Goal: Information Seeking & Learning: Learn about a topic

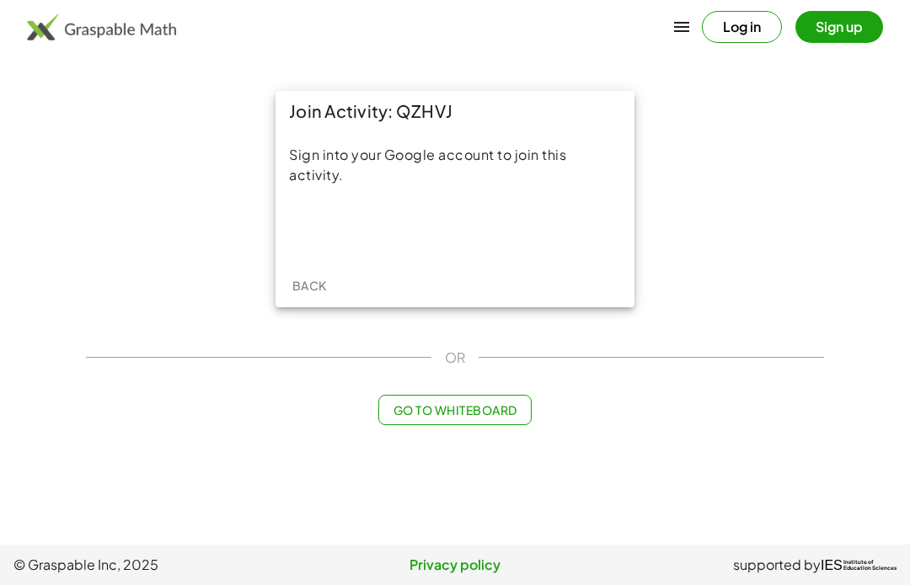
click at [410, 232] on div "Acceder con Google. Se abre en una pestaña nueva" at bounding box center [455, 229] width 161 height 37
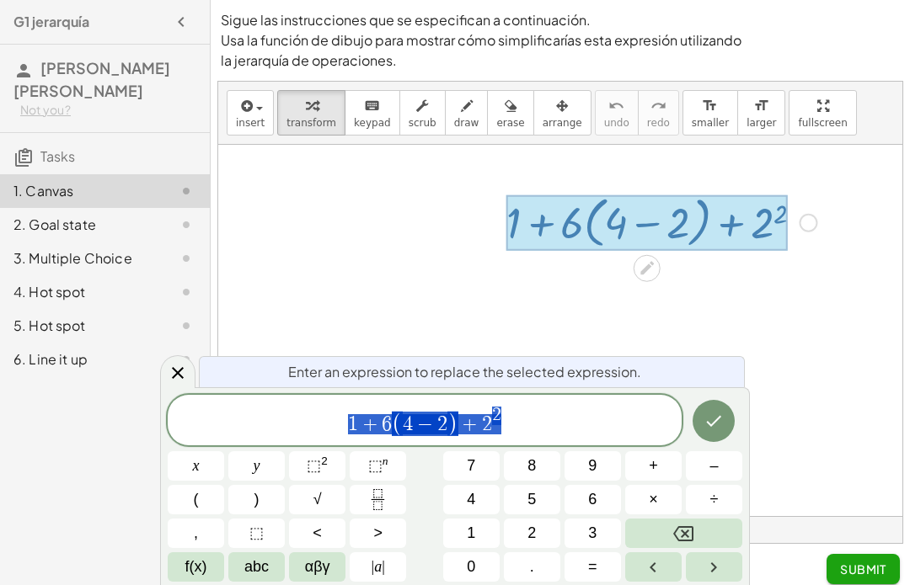
click at [849, 544] on div "insert select one: Math Expression Function Text Youtube Video Graphing Geometr…" at bounding box center [560, 312] width 686 height 463
click at [837, 544] on div "insert select one: Math Expression Function Text Youtube Video Graphing Geometr…" at bounding box center [560, 312] width 686 height 463
click at [186, 375] on icon at bounding box center [178, 373] width 20 height 20
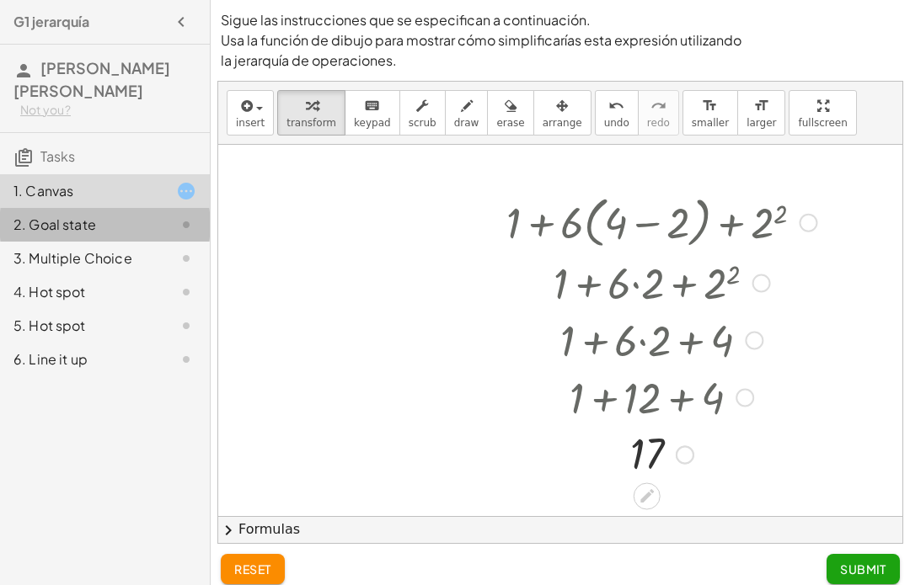
click at [174, 236] on div "2. Goal state" at bounding box center [105, 225] width 210 height 34
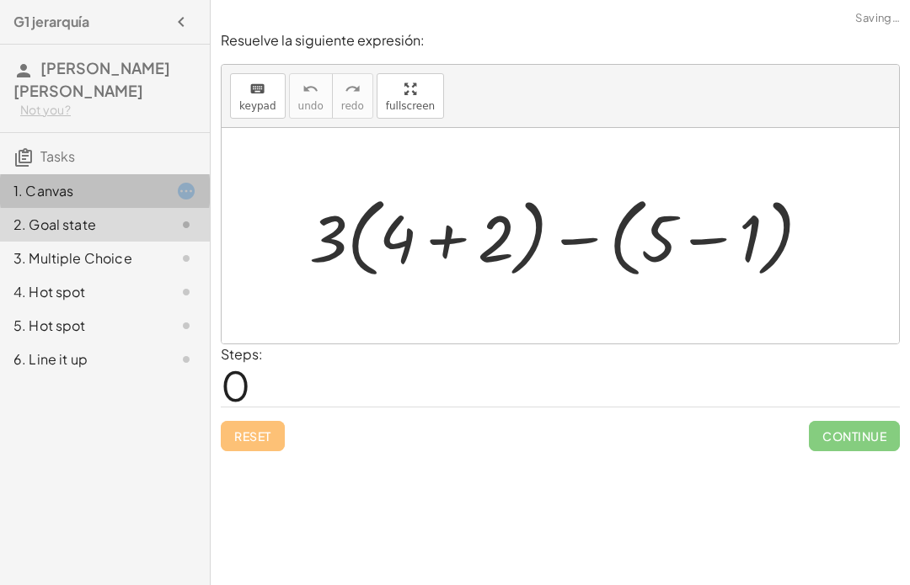
click at [56, 190] on div "1. Canvas" at bounding box center [81, 191] width 136 height 20
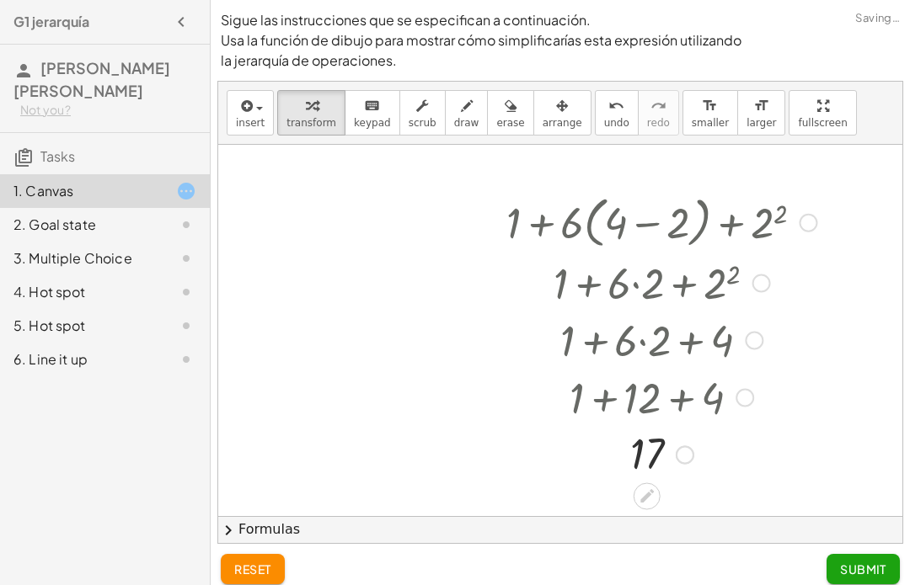
click at [82, 227] on div "2. Goal state" at bounding box center [81, 225] width 136 height 20
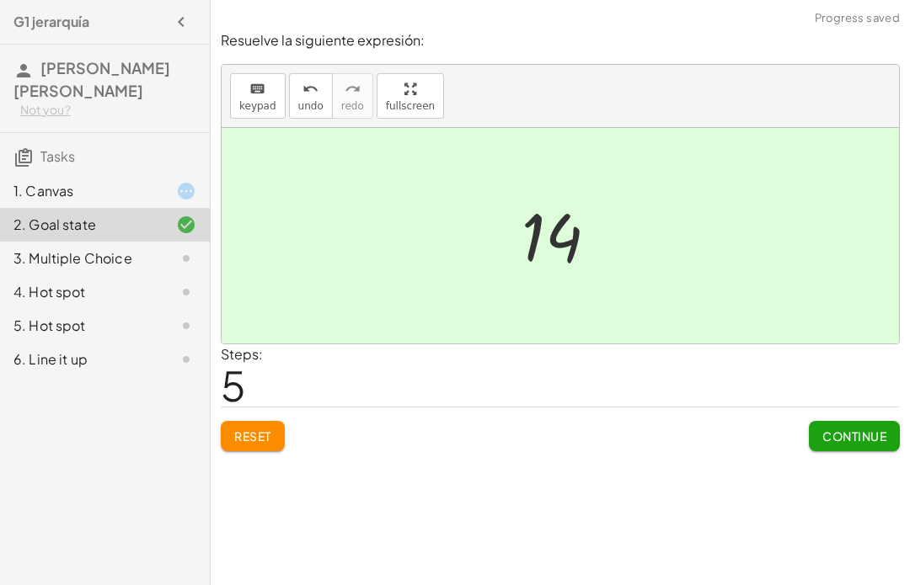
click at [87, 201] on div "1. Canvas" at bounding box center [105, 191] width 210 height 34
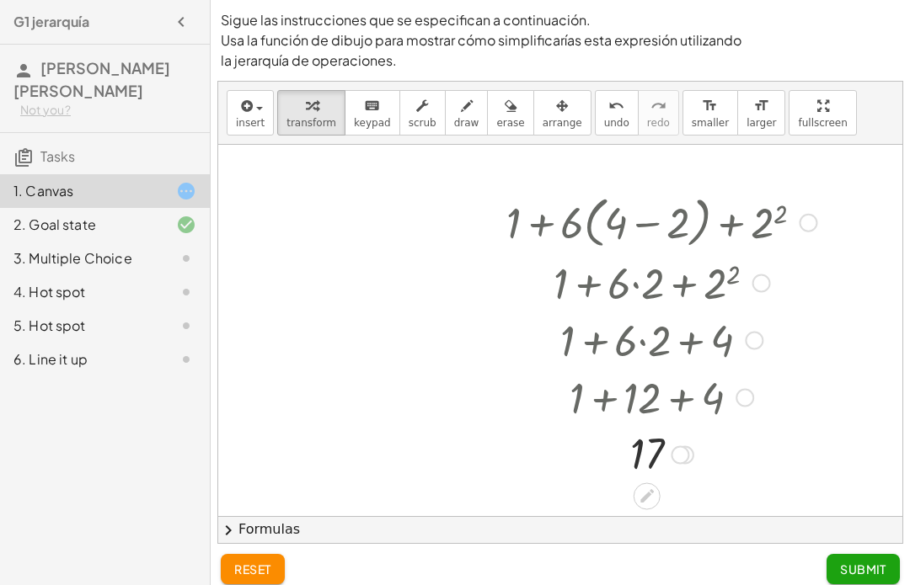
click at [83, 225] on div "2. Goal state" at bounding box center [81, 225] width 136 height 20
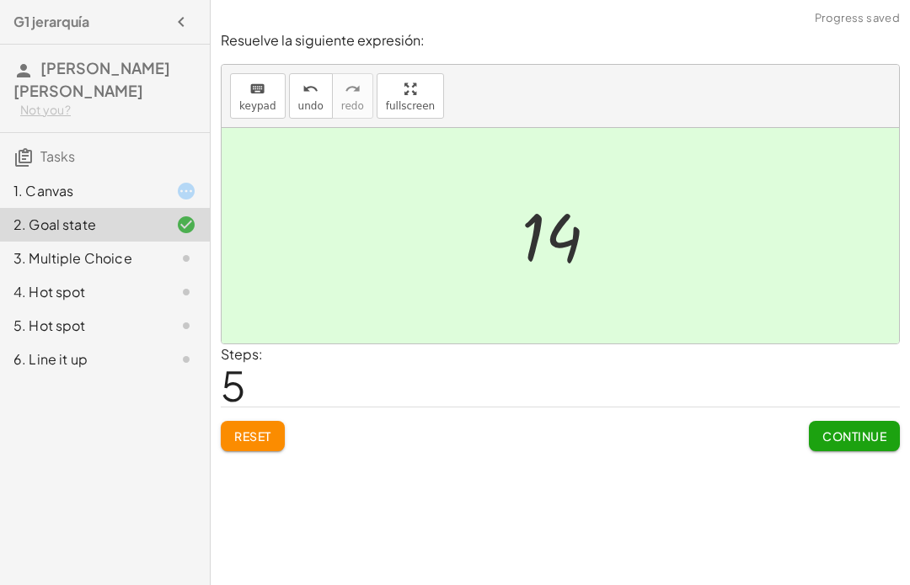
click at [861, 433] on span "Continue" at bounding box center [854, 436] width 64 height 15
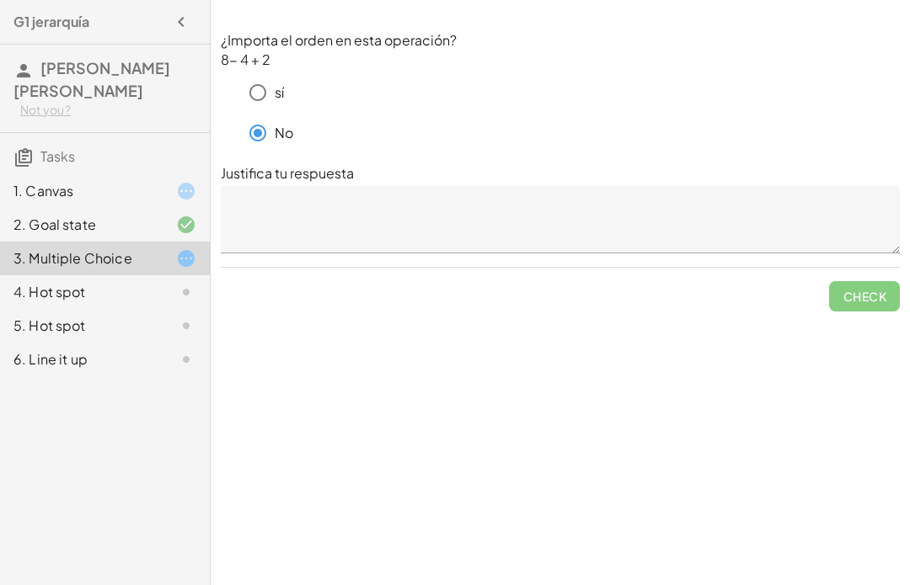
click at [94, 186] on div "1. Canvas" at bounding box center [81, 191] width 136 height 20
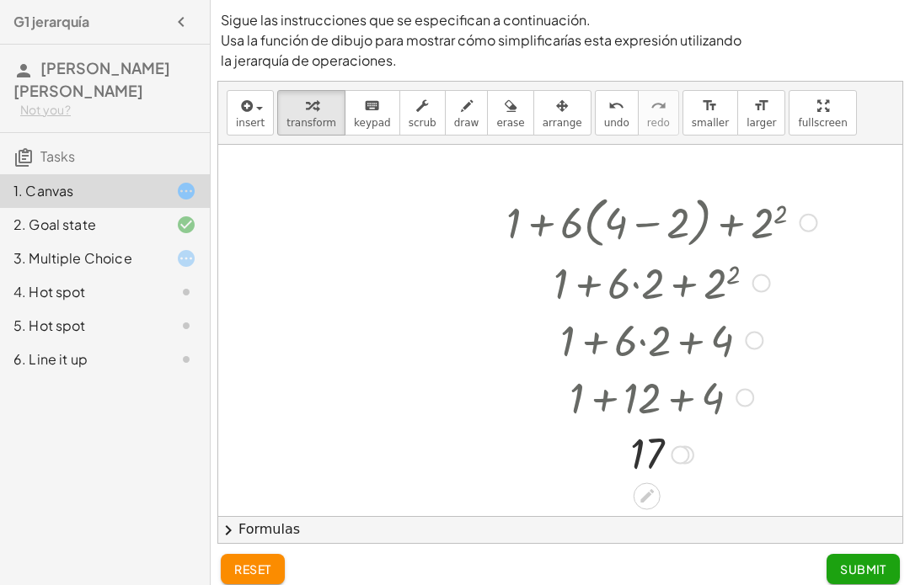
click at [641, 502] on icon at bounding box center [646, 495] width 13 height 13
click at [96, 210] on div "2. Goal state" at bounding box center [105, 225] width 210 height 34
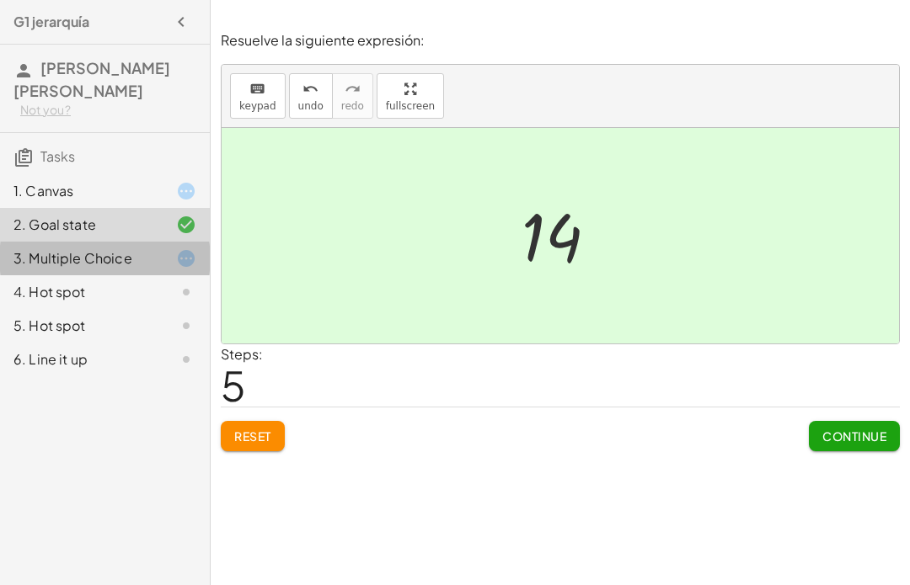
click at [70, 266] on div "3. Multiple Choice" at bounding box center [81, 258] width 136 height 20
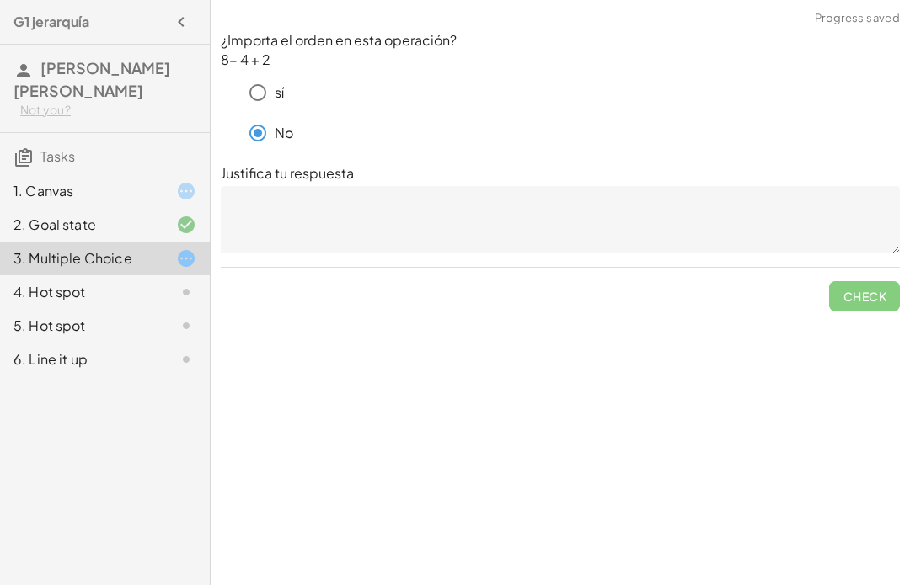
click at [749, 196] on textarea at bounding box center [560, 219] width 679 height 67
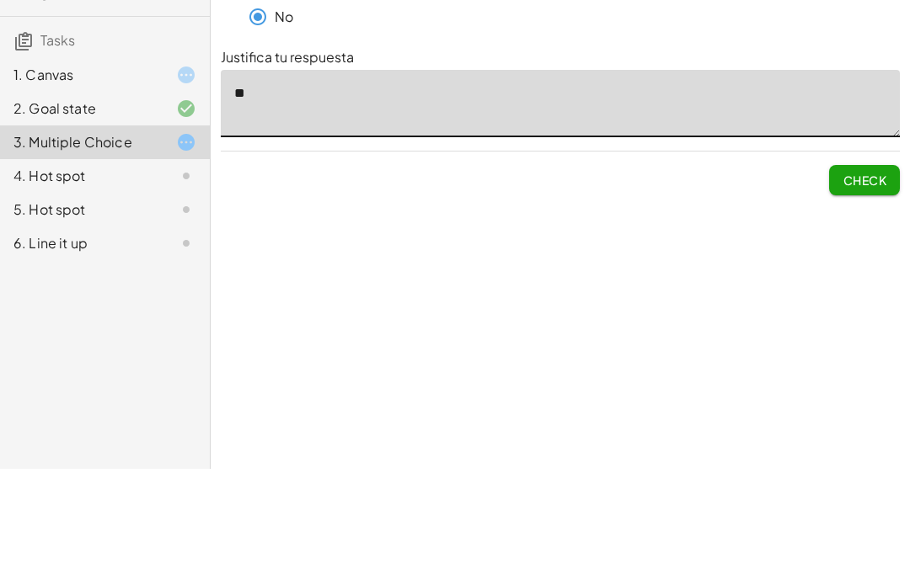
type textarea "*"
type textarea "**********"
click at [868, 281] on button "Check" at bounding box center [864, 296] width 71 height 30
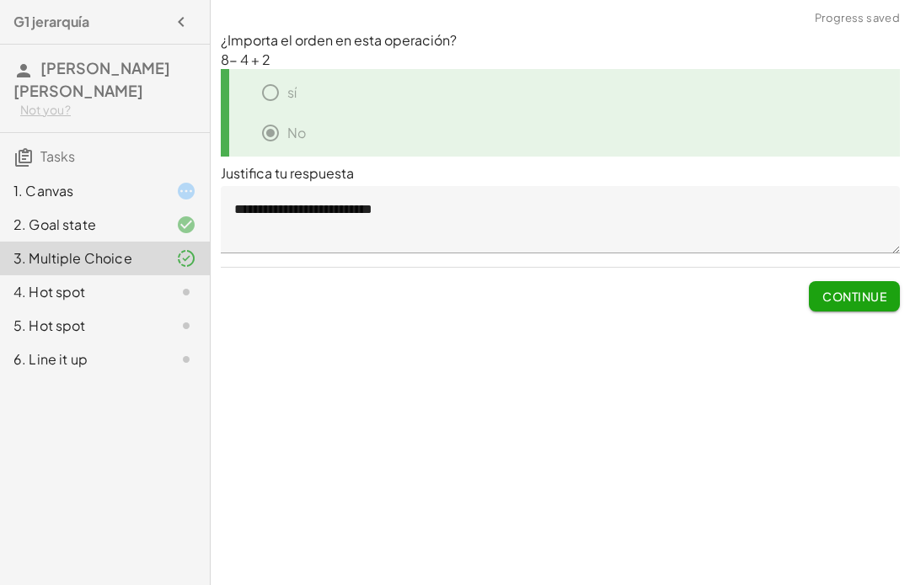
scroll to position [8, 0]
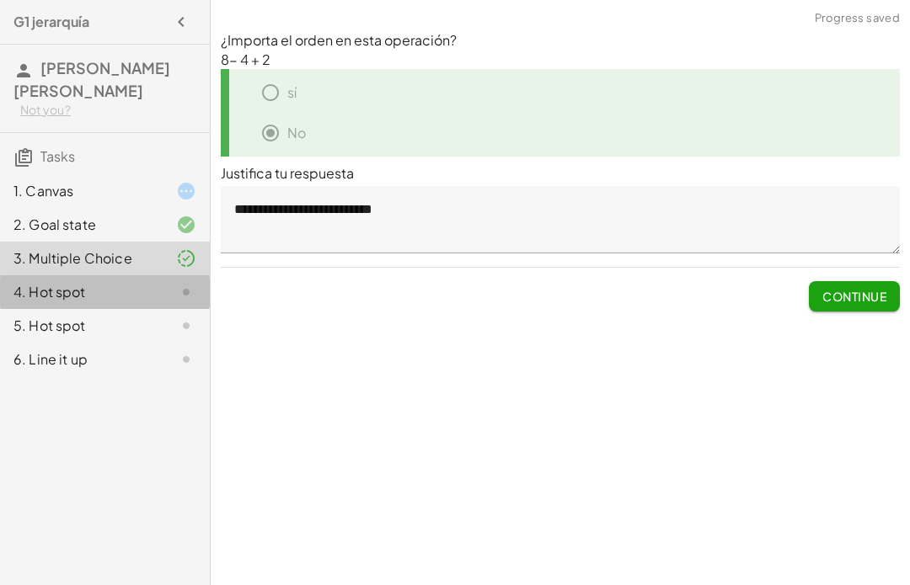
click at [55, 283] on div "4. Hot spot" at bounding box center [81, 292] width 136 height 20
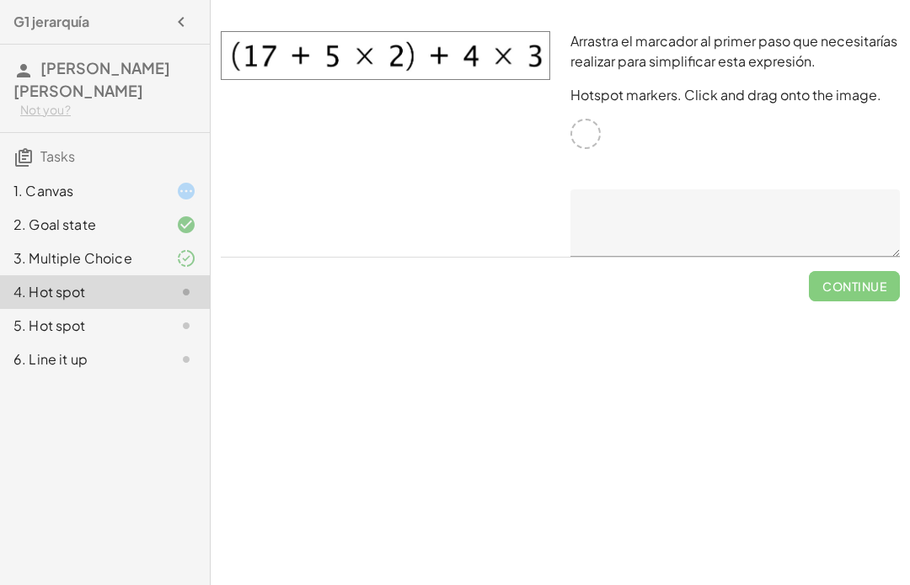
scroll to position [0, 0]
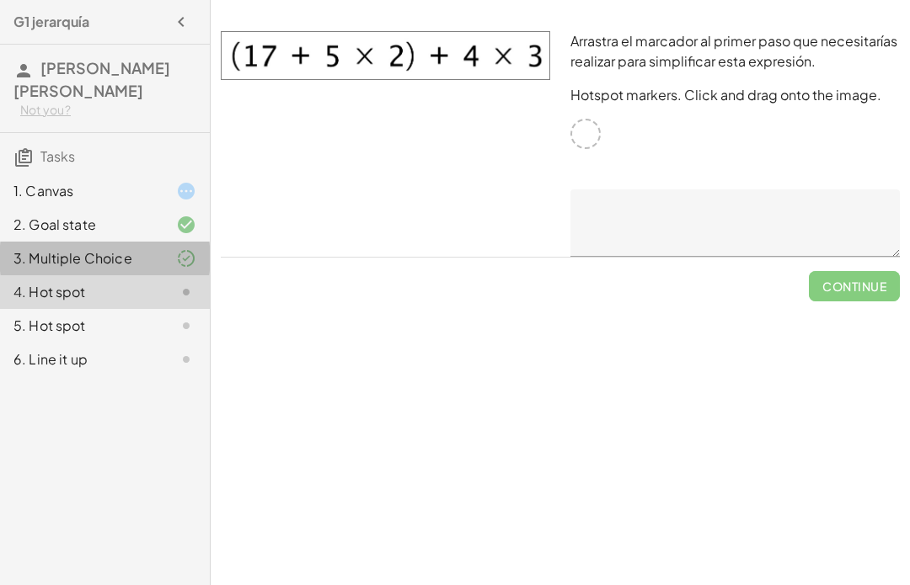
click at [162, 295] on div at bounding box center [172, 292] width 47 height 20
click at [171, 291] on div at bounding box center [172, 292] width 47 height 20
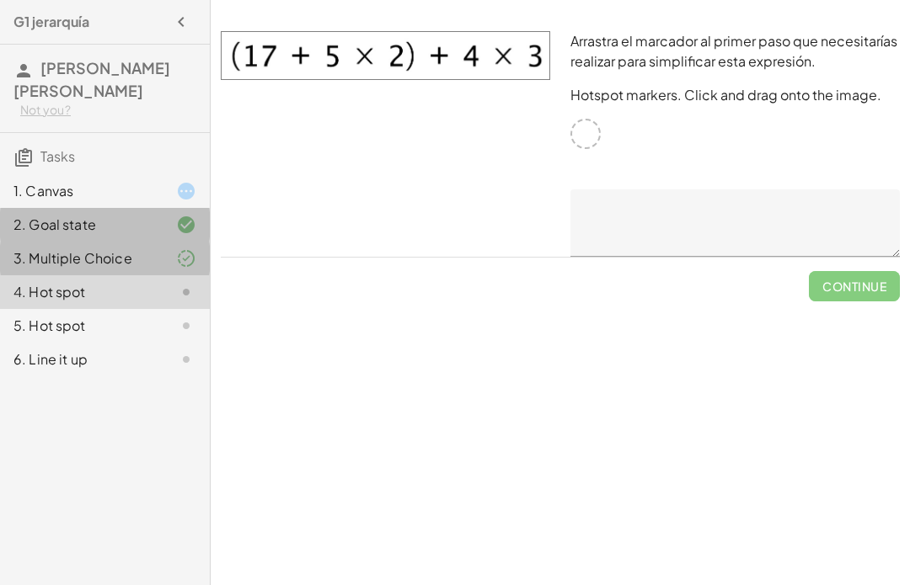
click at [152, 221] on div at bounding box center [172, 225] width 47 height 20
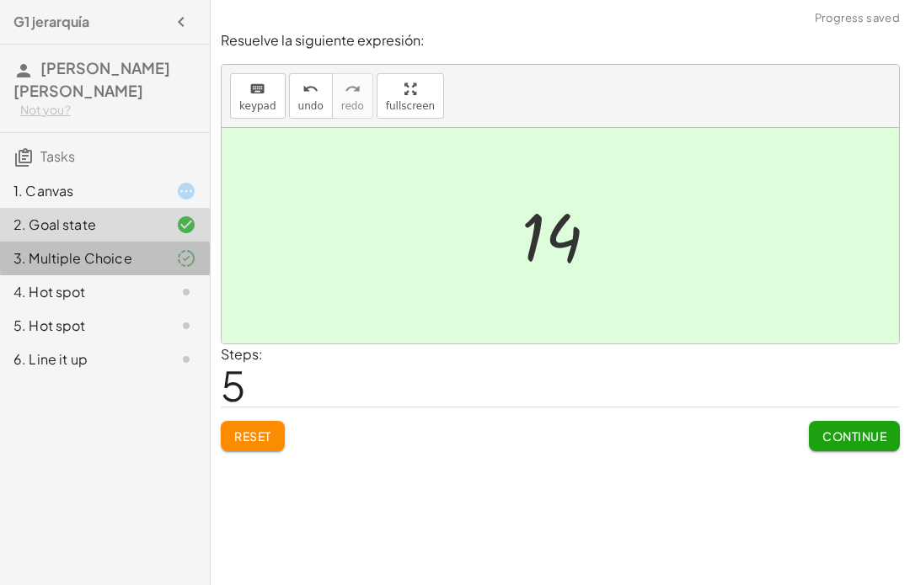
click at [153, 295] on div at bounding box center [172, 292] width 47 height 20
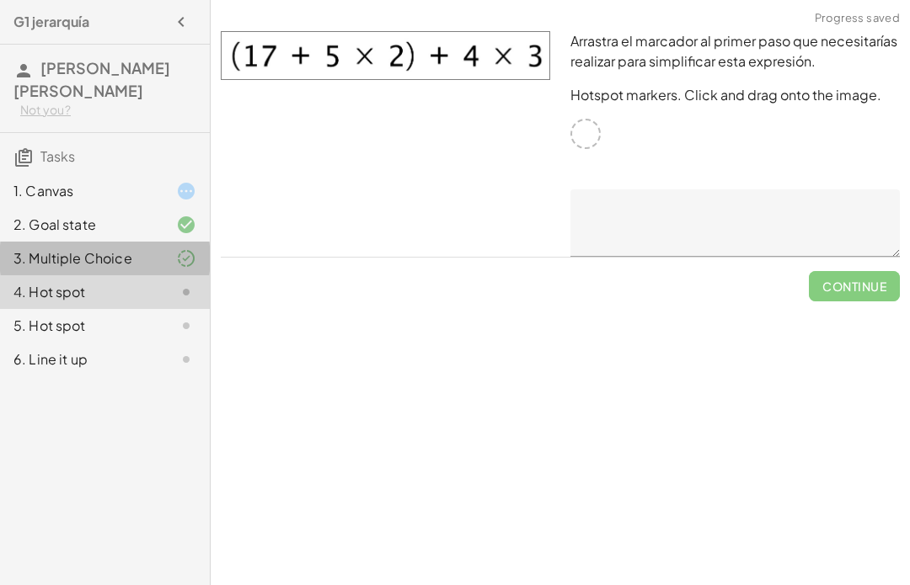
click at [384, 54] on img at bounding box center [385, 55] width 329 height 49
click at [392, 66] on img at bounding box center [385, 55] width 329 height 49
click at [391, 65] on img at bounding box center [385, 55] width 329 height 49
click at [326, 61] on img at bounding box center [385, 55] width 329 height 49
